Goal: Find specific page/section: Find specific page/section

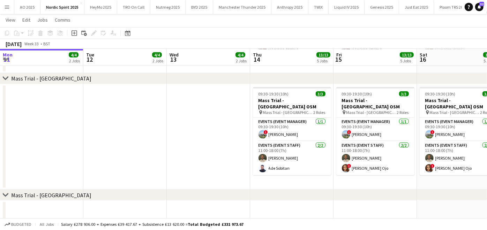
scroll to position [0, 209]
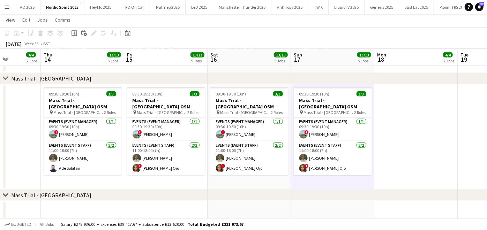
click at [5, 6] on app-icon "Menu" at bounding box center [7, 7] width 6 height 6
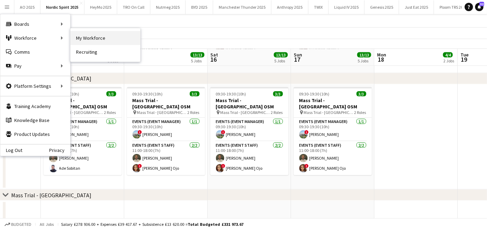
click at [76, 41] on link "My Workforce" at bounding box center [105, 38] width 70 height 14
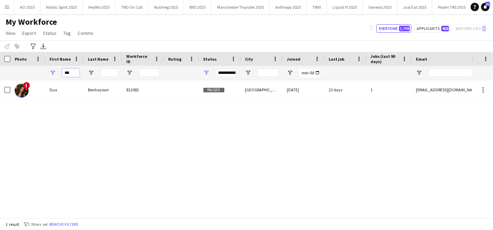
click at [70, 73] on input "***" at bounding box center [70, 73] width 17 height 8
type input "*"
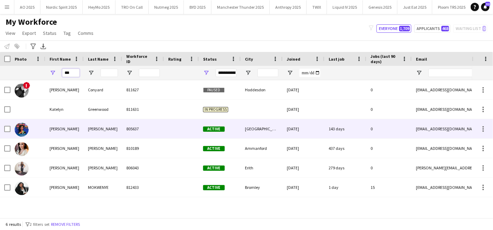
type input "***"
click at [47, 129] on div "[PERSON_NAME]" at bounding box center [64, 128] width 38 height 19
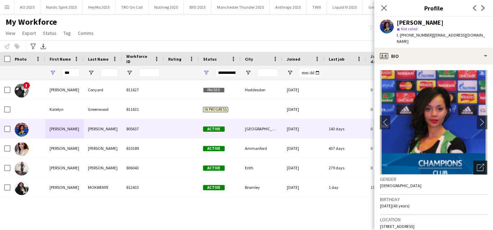
click at [477, 164] on icon "Open photos pop-in" at bounding box center [480, 167] width 7 height 7
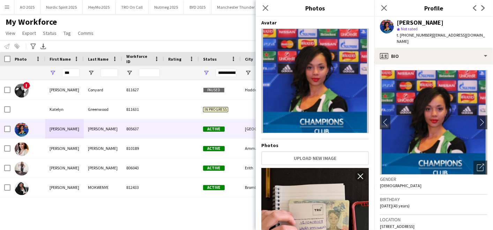
click at [115, 29] on div "My Workforce View Views Default view Compliance Log New view Update view Delete…" at bounding box center [246, 29] width 493 height 24
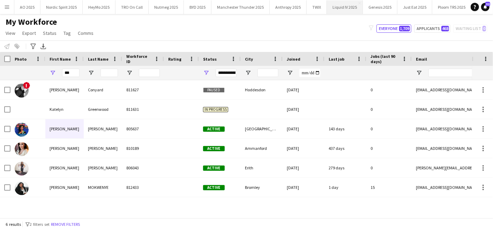
click at [340, 2] on button "Liquid IV 2025 Close" at bounding box center [345, 7] width 36 height 14
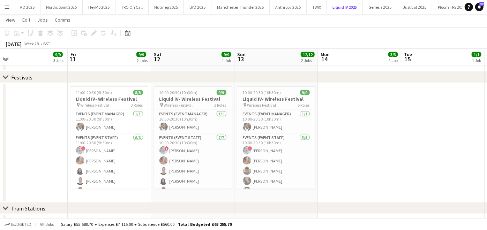
scroll to position [0, 182]
